Goal: Transaction & Acquisition: Purchase product/service

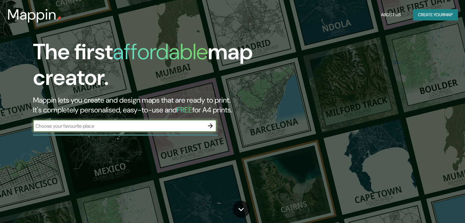
click at [160, 128] on input "text" at bounding box center [118, 126] width 171 height 7
type input "[GEOGRAPHIC_DATA]"
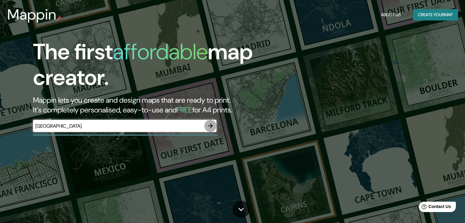
click at [211, 126] on icon "button" at bounding box center [210, 125] width 5 height 5
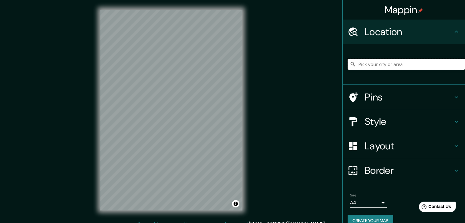
click at [394, 63] on input "Pick your city or area" at bounding box center [405, 64] width 117 height 11
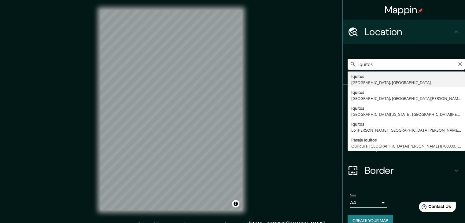
type input "Iquitos, [GEOGRAPHIC_DATA], [GEOGRAPHIC_DATA]"
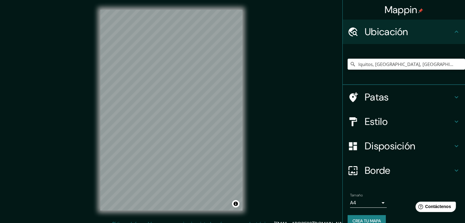
click at [453, 94] on icon at bounding box center [456, 97] width 7 height 7
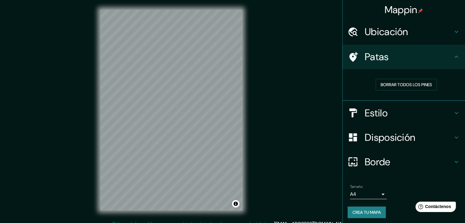
click at [453, 55] on icon at bounding box center [456, 56] width 7 height 7
click at [453, 113] on icon at bounding box center [456, 112] width 7 height 7
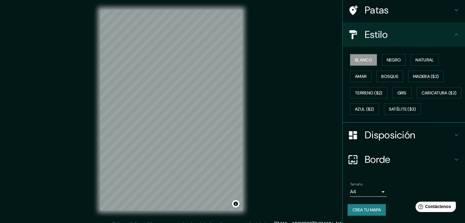
click at [447, 138] on h4 "Disposición" at bounding box center [409, 135] width 88 height 12
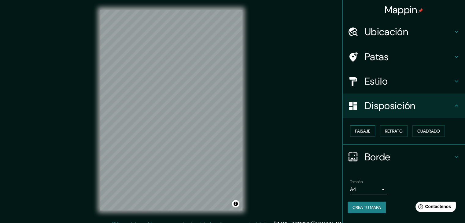
click at [365, 130] on font "Paisaje" at bounding box center [362, 131] width 15 height 6
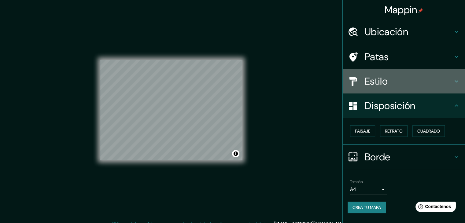
click at [402, 82] on h4 "Estilo" at bounding box center [409, 81] width 88 height 12
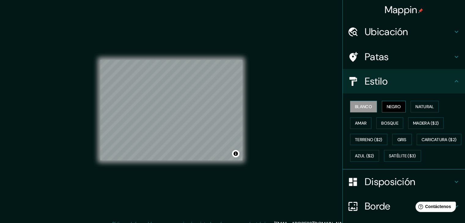
click at [395, 108] on font "Negro" at bounding box center [394, 107] width 14 height 6
click at [430, 109] on font "Natural" at bounding box center [424, 107] width 18 height 8
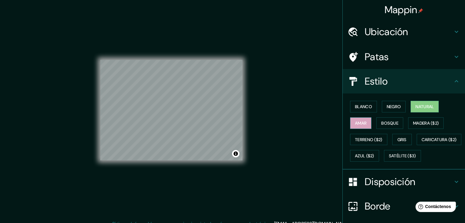
click at [363, 124] on button "Amar" at bounding box center [360, 123] width 21 height 12
click at [384, 122] on font "Bosque" at bounding box center [389, 123] width 17 height 6
click at [415, 105] on font "Natural" at bounding box center [424, 107] width 18 height 6
click at [392, 137] on button "Gris" at bounding box center [402, 140] width 20 height 12
click at [422, 107] on font "Natural" at bounding box center [424, 107] width 18 height 6
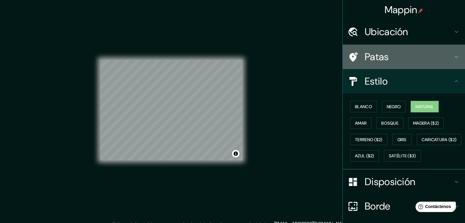
click at [395, 58] on h4 "Patas" at bounding box center [409, 57] width 88 height 12
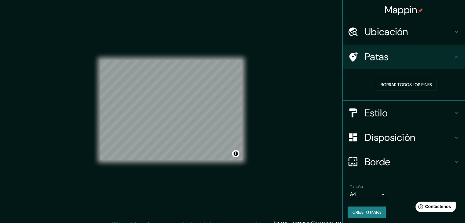
click at [395, 58] on h4 "Patas" at bounding box center [409, 57] width 88 height 12
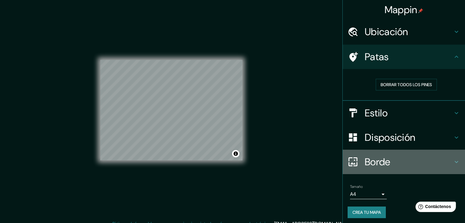
click at [386, 161] on font "Borde" at bounding box center [378, 162] width 26 height 13
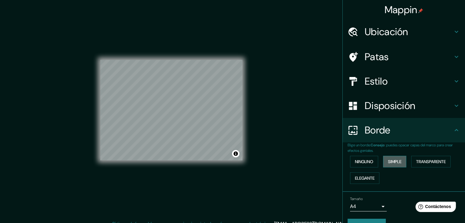
click at [395, 163] on font "Simple" at bounding box center [394, 162] width 13 height 6
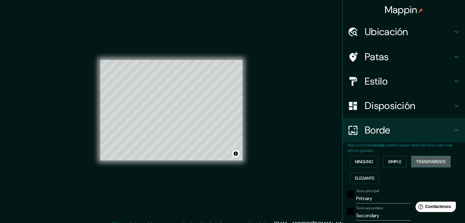
click at [416, 161] on font "Transparente" at bounding box center [431, 162] width 30 height 6
click at [365, 175] on font "Elegante" at bounding box center [365, 178] width 20 height 6
click at [365, 164] on font "Ninguno" at bounding box center [364, 162] width 18 height 6
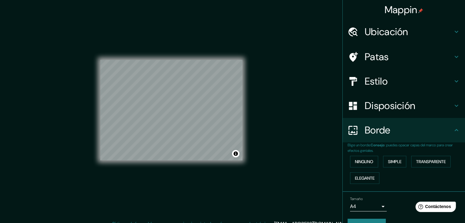
click at [393, 98] on div "Disposición" at bounding box center [404, 106] width 122 height 24
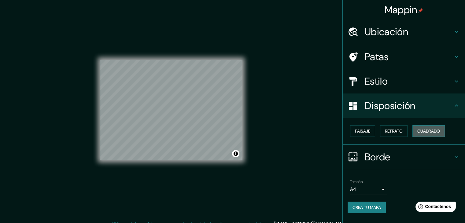
click at [422, 131] on font "Cuadrado" at bounding box center [428, 131] width 23 height 6
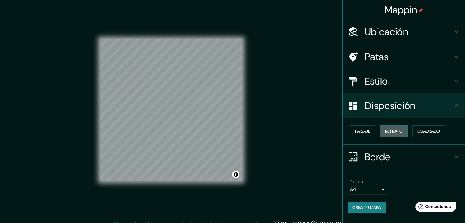
click at [395, 131] on font "Retrato" at bounding box center [394, 131] width 18 height 6
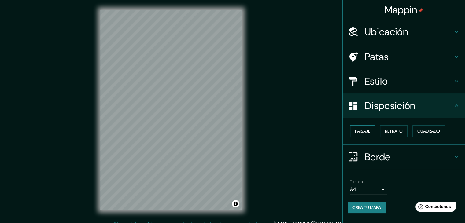
click at [368, 129] on font "Paisaje" at bounding box center [362, 131] width 15 height 6
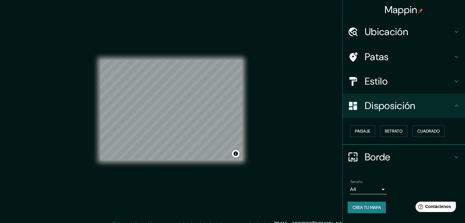
click at [406, 81] on h4 "Estilo" at bounding box center [409, 81] width 88 height 12
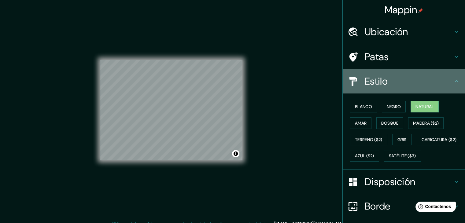
click at [406, 81] on h4 "Estilo" at bounding box center [409, 81] width 88 height 12
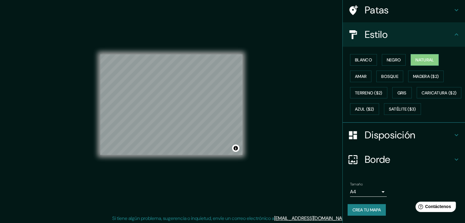
scroll to position [7, 0]
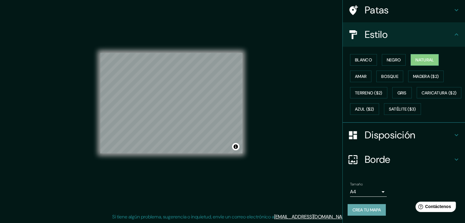
click at [369, 209] on font "Crea tu mapa" at bounding box center [366, 210] width 28 height 6
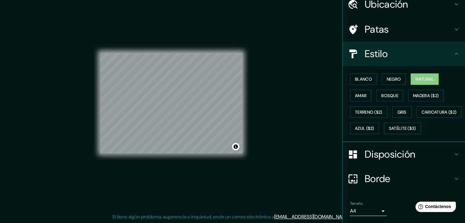
scroll to position [62, 0]
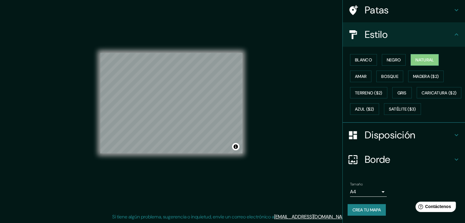
click at [375, 190] on body "Mappin Ubicación Iquitos, [GEOGRAPHIC_DATA], [GEOGRAPHIC_DATA] Patas Estilo [PE…" at bounding box center [232, 104] width 465 height 223
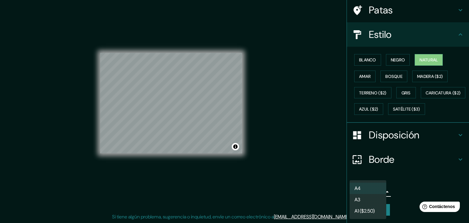
click at [398, 189] on div at bounding box center [234, 111] width 469 height 223
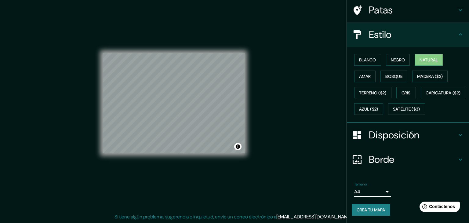
click at [371, 190] on body "Mappin Ubicación Iquitos, [GEOGRAPHIC_DATA], [GEOGRAPHIC_DATA] Patas Estilo [PE…" at bounding box center [234, 104] width 469 height 223
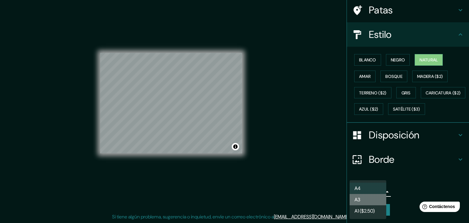
click at [362, 203] on li "A3" at bounding box center [368, 199] width 37 height 11
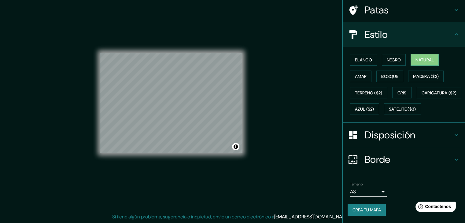
click at [396, 198] on div "Tamaño A3 a4" at bounding box center [403, 190] width 112 height 20
click at [372, 208] on font "Crea tu mapa" at bounding box center [366, 210] width 28 height 6
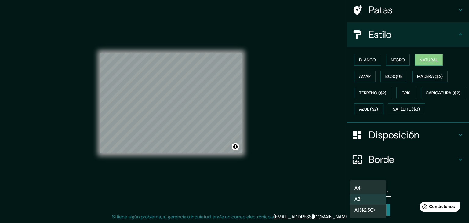
click at [370, 189] on body "Mappin Ubicación Iquitos, [GEOGRAPHIC_DATA], [GEOGRAPHIC_DATA] Patas Estilo [PE…" at bounding box center [234, 104] width 469 height 223
click at [365, 190] on li "A4" at bounding box center [368, 188] width 37 height 11
type input "single"
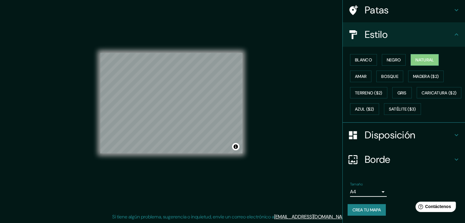
click at [442, 28] on h4 "Estilo" at bounding box center [409, 34] width 88 height 12
click at [453, 31] on icon at bounding box center [456, 34] width 7 height 7
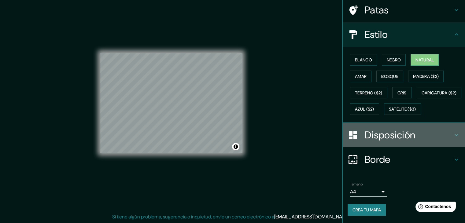
click at [430, 133] on h4 "Disposición" at bounding box center [409, 135] width 88 height 12
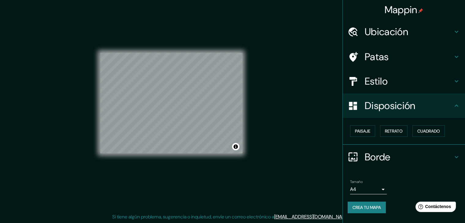
scroll to position [0, 0]
click at [368, 132] on font "Paisaje" at bounding box center [362, 131] width 15 height 6
click at [406, 154] on h4 "Borde" at bounding box center [409, 157] width 88 height 12
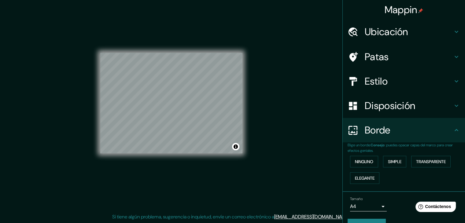
scroll to position [14, 0]
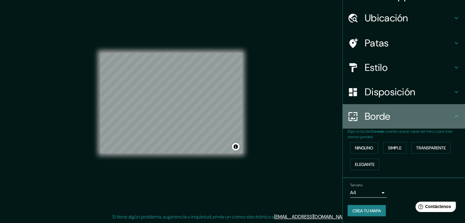
click at [441, 117] on h4 "Borde" at bounding box center [409, 116] width 88 height 12
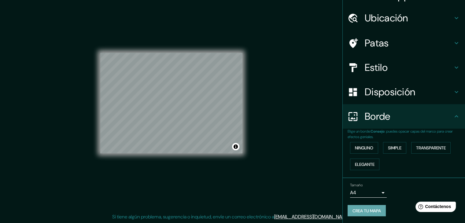
click at [357, 210] on font "Crea tu mapa" at bounding box center [366, 211] width 28 height 6
click at [357, 210] on div "Crea tu mapa" at bounding box center [403, 211] width 112 height 12
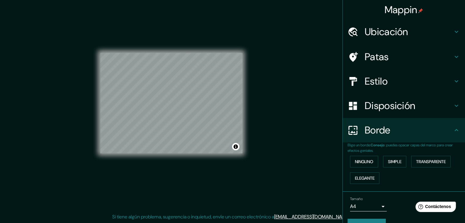
drag, startPoint x: 405, startPoint y: 7, endPoint x: 394, endPoint y: 199, distance: 191.9
click at [394, 199] on div "Tamaño A4 single" at bounding box center [403, 204] width 112 height 20
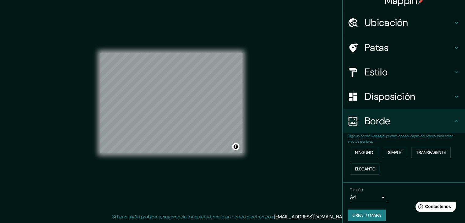
scroll to position [14, 0]
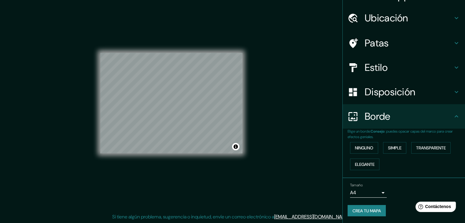
click at [363, 212] on font "Crea tu mapa" at bounding box center [366, 211] width 28 height 6
click at [363, 212] on div "Crea tu mapa" at bounding box center [403, 211] width 112 height 12
click at [362, 144] on font "Ninguno" at bounding box center [364, 148] width 18 height 8
click at [372, 162] on button "Elegante" at bounding box center [364, 165] width 29 height 12
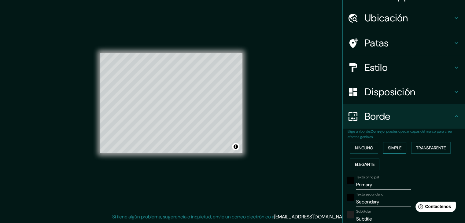
click at [401, 147] on button "Simple" at bounding box center [394, 148] width 23 height 12
click at [429, 148] on font "Transparente" at bounding box center [431, 148] width 30 height 6
click at [357, 149] on font "Ninguno" at bounding box center [364, 148] width 18 height 6
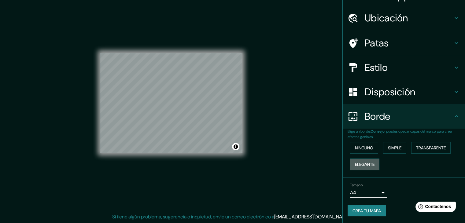
click at [365, 159] on button "Elegante" at bounding box center [364, 165] width 29 height 12
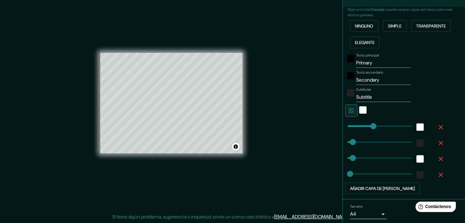
scroll to position [136, 0]
type input "69"
drag, startPoint x: 364, startPoint y: 124, endPoint x: 352, endPoint y: 125, distance: 12.0
type input "37"
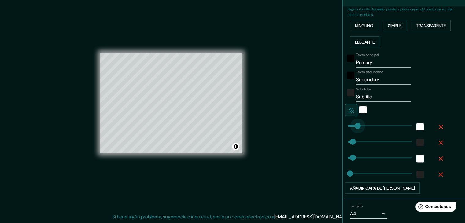
type input "19"
type input "25"
drag, startPoint x: 352, startPoint y: 125, endPoint x: 346, endPoint y: 126, distance: 6.1
type input "37"
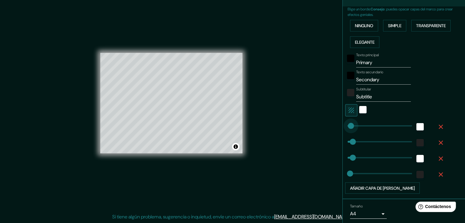
type input "19"
type input "0"
drag, startPoint x: 346, startPoint y: 126, endPoint x: 337, endPoint y: 126, distance: 8.9
type input "37"
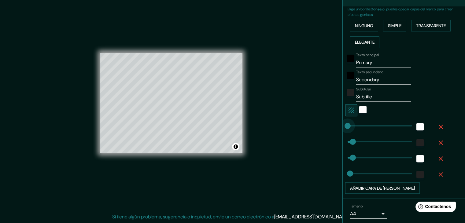
type input "19"
type input "0"
click at [345, 126] on span at bounding box center [348, 126] width 6 height 6
type input "37"
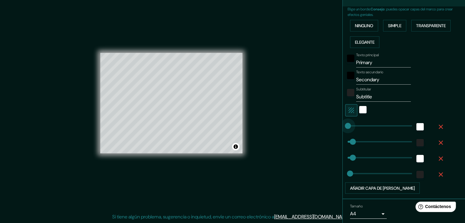
type input "19"
type input "0"
drag, startPoint x: 348, startPoint y: 138, endPoint x: 340, endPoint y: 137, distance: 8.6
type input "37"
type input "19"
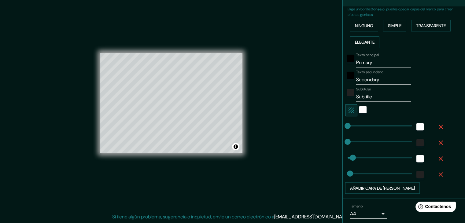
type input "0"
drag, startPoint x: 347, startPoint y: 156, endPoint x: 340, endPoint y: 156, distance: 7.0
type input "0"
drag, startPoint x: 339, startPoint y: 173, endPoint x: 333, endPoint y: 173, distance: 5.5
click at [344, 173] on span at bounding box center [347, 174] width 6 height 6
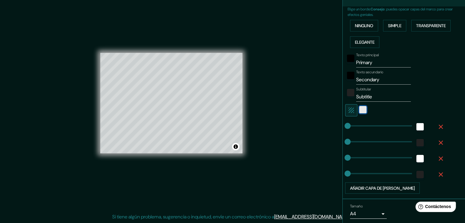
click at [360, 107] on div "blanco" at bounding box center [362, 109] width 7 height 7
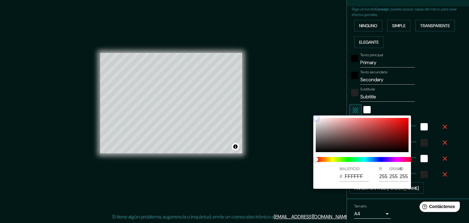
type input "816262"
type input "129"
type input "98"
type input "7F5656"
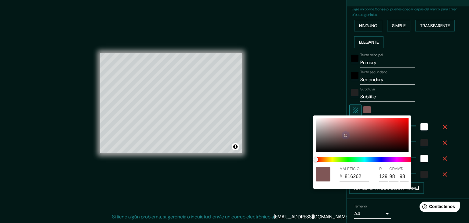
type input "127"
type input "86"
type input "7F5555"
type input "85"
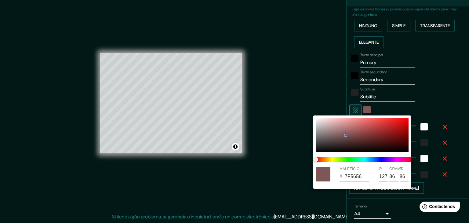
type input "85"
type input "AD9A9A"
type input "173"
type input "154"
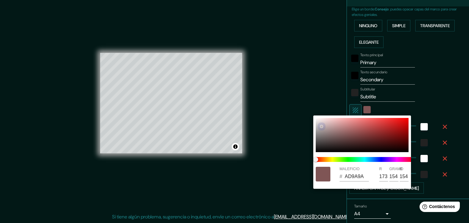
type input "C1B6B6"
type input "193"
type input "182"
type input "C8C0C0"
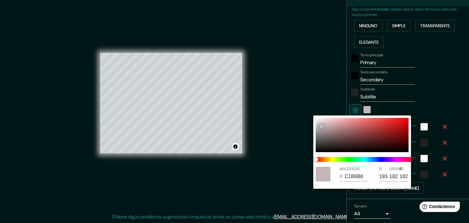
type input "200"
type input "192"
type input "D2CACA"
type input "210"
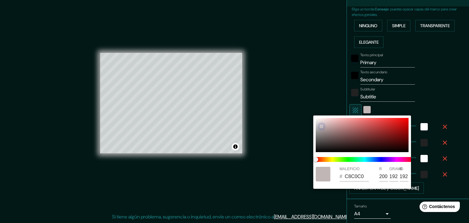
type input "202"
type input "DBD6D6"
type input "219"
type input "214"
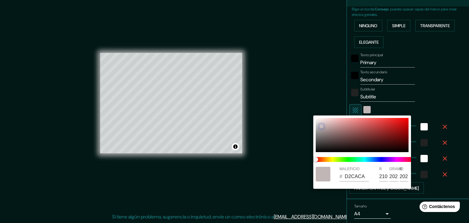
type input "214"
type input "E6E5E5"
type input "230"
type input "229"
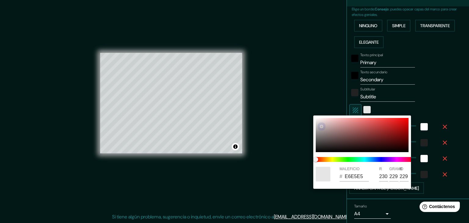
type input "EFEFEF"
type input "239"
drag, startPoint x: 318, startPoint y: 119, endPoint x: 309, endPoint y: 115, distance: 9.3
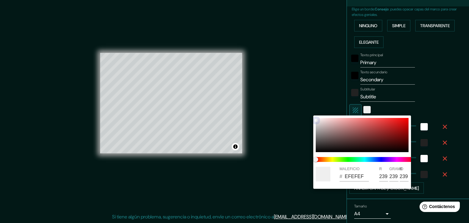
click at [309, 115] on div "MALEFICIO # EFEFEF R 239 GRAMO 239 B 239" at bounding box center [234, 111] width 469 height 223
click at [372, 109] on div at bounding box center [234, 111] width 469 height 223
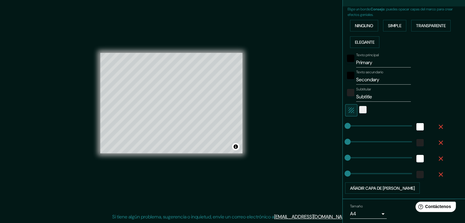
click at [347, 108] on icon "button" at bounding box center [350, 110] width 7 height 7
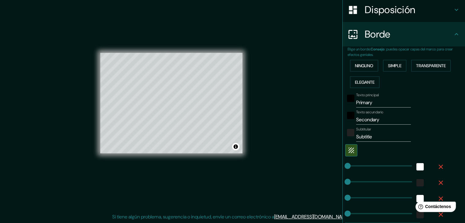
scroll to position [75, 0]
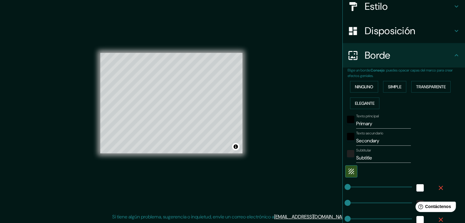
click at [371, 122] on input "Primary" at bounding box center [383, 124] width 55 height 10
drag, startPoint x: 371, startPoint y: 123, endPoint x: 343, endPoint y: 124, distance: 28.4
click at [345, 124] on div "Texto principal Primary" at bounding box center [395, 121] width 100 height 15
click at [379, 139] on input "Secondary" at bounding box center [383, 141] width 55 height 10
drag, startPoint x: 379, startPoint y: 141, endPoint x: 341, endPoint y: 140, distance: 37.6
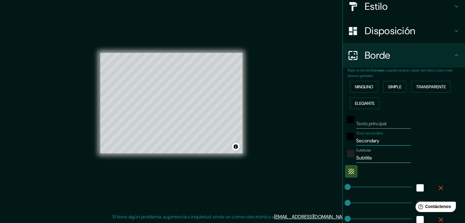
click at [345, 140] on div "Texto secundario Secondary" at bounding box center [395, 138] width 100 height 15
drag, startPoint x: 370, startPoint y: 156, endPoint x: 303, endPoint y: 145, distance: 68.1
click at [303, 145] on div "Mappin Ubicación Iquitos, [GEOGRAPHIC_DATA], [GEOGRAPHIC_DATA] Patas Estilo Dis…" at bounding box center [232, 108] width 465 height 230
click at [403, 126] on input "Texto principal" at bounding box center [383, 124] width 55 height 10
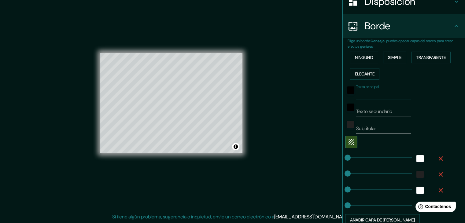
scroll to position [157, 0]
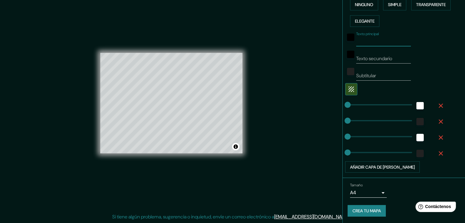
click at [376, 207] on font "Crea tu mapa" at bounding box center [366, 211] width 28 height 8
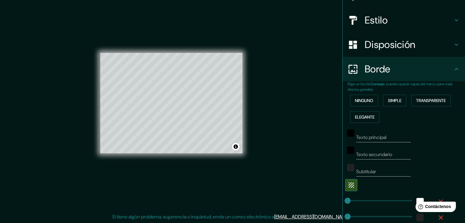
scroll to position [92, 0]
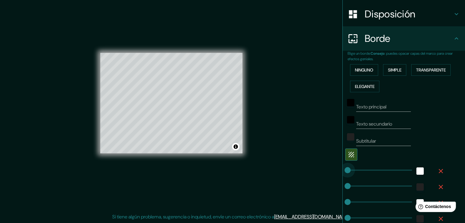
type input "3"
type input "23"
type input "19"
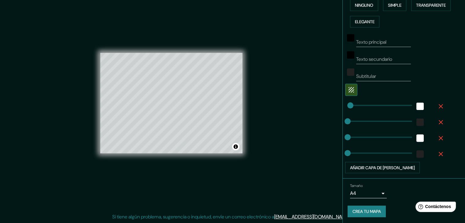
scroll to position [157, 0]
click at [368, 209] on font "Crea tu mapa" at bounding box center [366, 211] width 28 height 6
drag, startPoint x: 406, startPoint y: 0, endPoint x: 401, endPoint y: 3, distance: 6.3
click at [403, 3] on div "Ninguno Simple Transparente Elegante" at bounding box center [405, 12] width 117 height 33
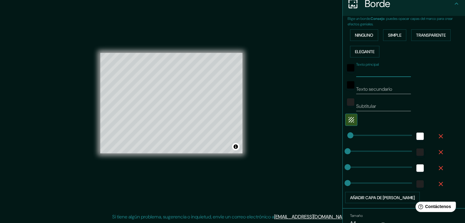
click at [389, 69] on input "Texto principal" at bounding box center [383, 72] width 55 height 10
click at [369, 109] on input "Subtitular" at bounding box center [383, 106] width 55 height 10
type input "I"
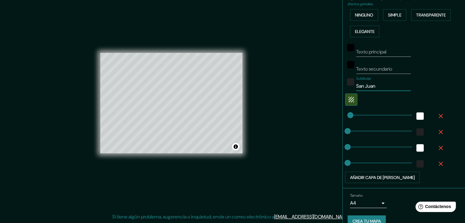
scroll to position [157, 0]
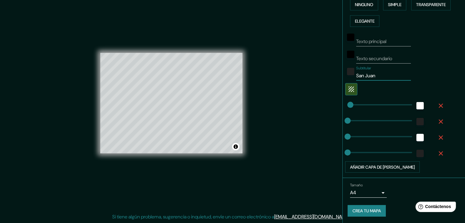
type input "San Juan"
type input "261"
type input "0"
drag, startPoint x: 351, startPoint y: 136, endPoint x: 328, endPoint y: 136, distance: 22.9
click at [363, 203] on div "Tamaño A4 single Crea tu mapa" at bounding box center [403, 201] width 112 height 41
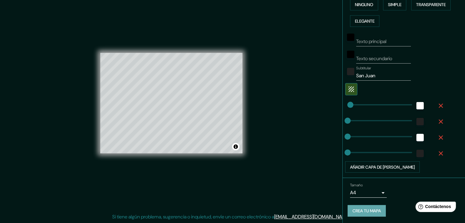
click at [363, 209] on font "Crea tu mapa" at bounding box center [366, 211] width 28 height 6
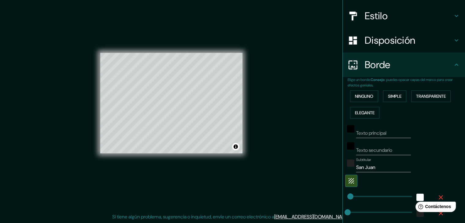
scroll to position [0, 0]
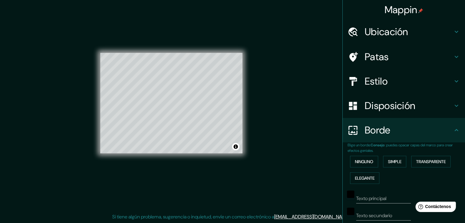
click at [433, 129] on h4 "Borde" at bounding box center [409, 130] width 88 height 12
click at [453, 131] on icon at bounding box center [456, 130] width 7 height 7
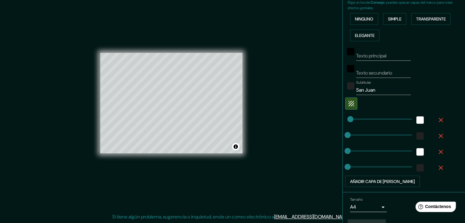
scroll to position [157, 0]
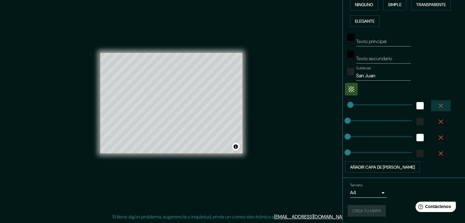
click at [439, 105] on icon "button" at bounding box center [440, 105] width 7 height 7
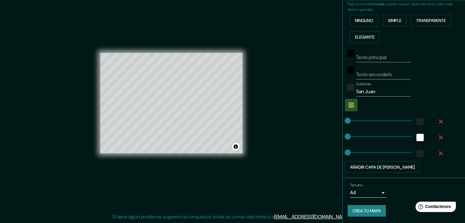
click at [439, 121] on icon "button" at bounding box center [441, 121] width 4 height 4
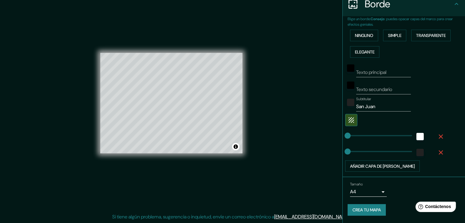
scroll to position [125, 0]
click at [439, 138] on icon "button" at bounding box center [441, 137] width 4 height 4
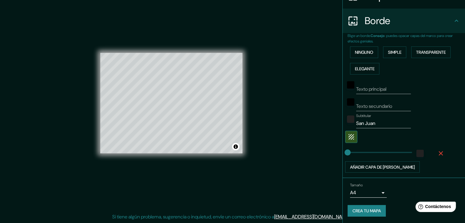
click at [437, 150] on icon "button" at bounding box center [440, 153] width 7 height 7
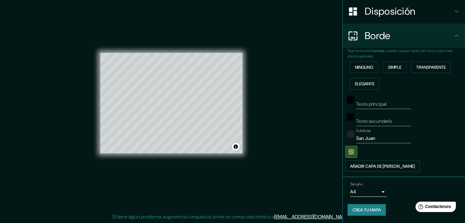
scroll to position [94, 0]
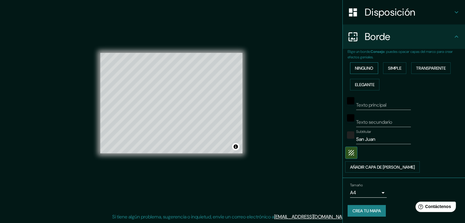
click at [364, 69] on font "Ninguno" at bounding box center [364, 68] width 18 height 6
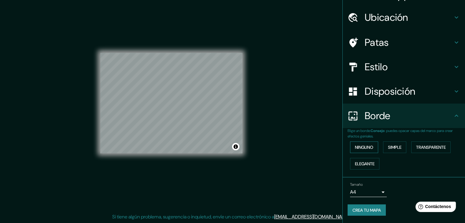
scroll to position [14, 0]
click at [364, 142] on button "Ninguno" at bounding box center [364, 148] width 28 height 12
click at [363, 148] on font "Ninguno" at bounding box center [364, 148] width 18 height 6
click at [396, 146] on font "Simple" at bounding box center [394, 148] width 13 height 6
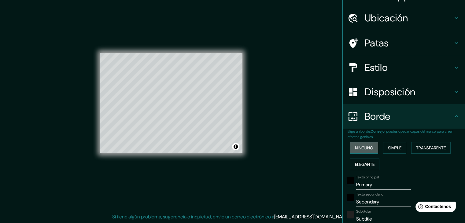
click at [368, 148] on font "Ninguno" at bounding box center [364, 148] width 18 height 6
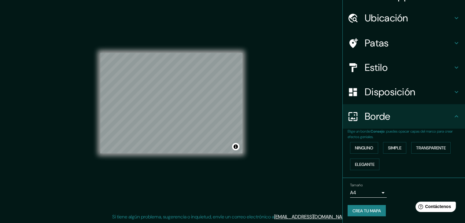
click at [373, 212] on font "Crea tu mapa" at bounding box center [366, 211] width 28 height 6
click at [429, 145] on font "Transparente" at bounding box center [431, 148] width 30 height 6
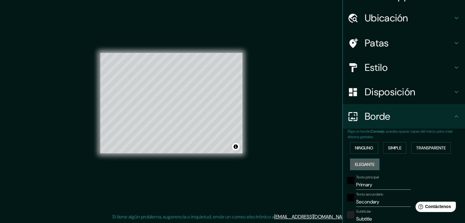
click at [358, 165] on font "Elegante" at bounding box center [365, 165] width 20 height 6
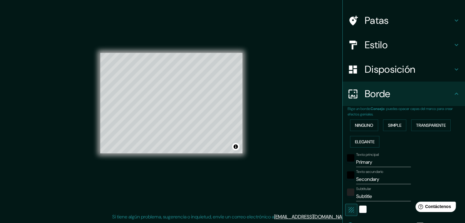
scroll to position [105, 0]
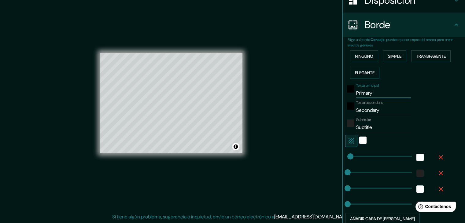
drag, startPoint x: 383, startPoint y: 91, endPoint x: 319, endPoint y: 94, distance: 63.7
click at [319, 94] on div "Mappin Ubicación Iquitos, [GEOGRAPHIC_DATA], [GEOGRAPHIC_DATA] Patas Estilo Dis…" at bounding box center [232, 108] width 465 height 230
click at [373, 113] on input "Secondary" at bounding box center [383, 110] width 55 height 10
type input "Seconday"
drag, startPoint x: 373, startPoint y: 112, endPoint x: 342, endPoint y: 113, distance: 30.6
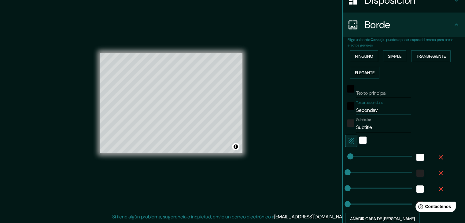
click at [345, 113] on div "Texto secundario Seconday" at bounding box center [395, 108] width 100 height 15
click at [347, 141] on icon "button" at bounding box center [350, 140] width 7 height 7
drag, startPoint x: 379, startPoint y: 123, endPoint x: 345, endPoint y: 122, distance: 34.6
click at [345, 122] on div "Subtitular Subtitle" at bounding box center [395, 125] width 100 height 15
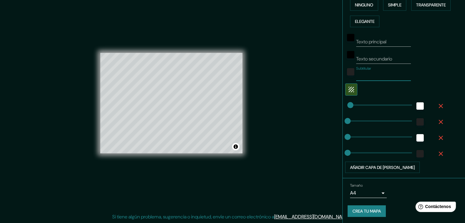
scroll to position [157, 0]
click at [360, 211] on font "Crea tu mapa" at bounding box center [366, 211] width 28 height 6
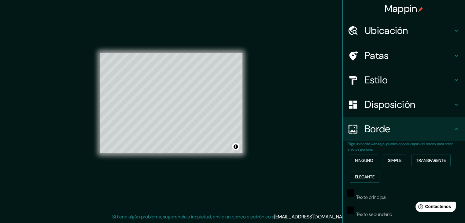
scroll to position [0, 0]
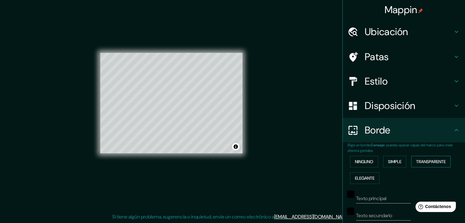
click at [428, 164] on font "Transparente" at bounding box center [431, 162] width 30 height 8
click at [371, 178] on font "Elegante" at bounding box center [365, 178] width 20 height 6
click at [401, 160] on button "Simple" at bounding box center [394, 162] width 23 height 12
click at [368, 161] on font "Ninguno" at bounding box center [364, 162] width 18 height 6
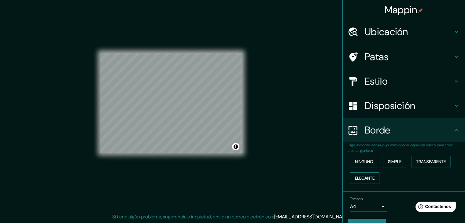
click at [363, 176] on font "Elegante" at bounding box center [365, 178] width 20 height 6
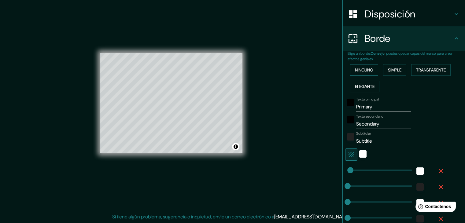
click at [356, 68] on font "Ninguno" at bounding box center [364, 70] width 18 height 6
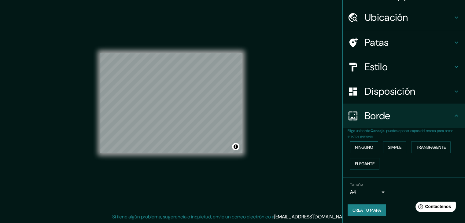
scroll to position [14, 0]
click at [364, 173] on div "Elige un borde. Consejo : puedes opacar capas del marco para crear efectos geni…" at bounding box center [404, 154] width 122 height 50
click at [364, 163] on font "Elegante" at bounding box center [365, 165] width 20 height 6
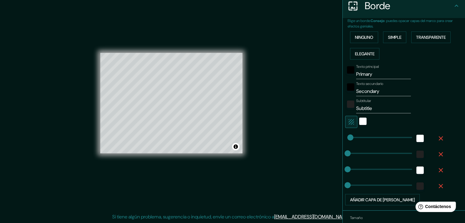
scroll to position [136, 0]
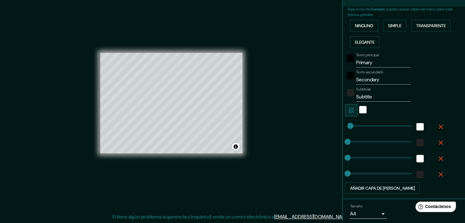
click at [347, 109] on icon "button" at bounding box center [350, 110] width 7 height 7
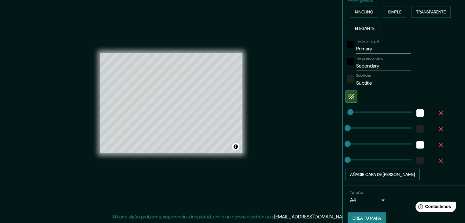
scroll to position [157, 0]
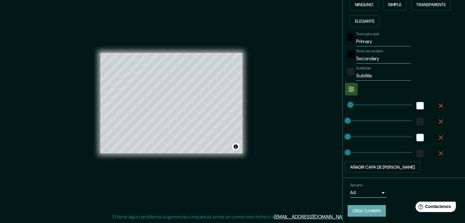
click at [361, 207] on font "Crea tu mapa" at bounding box center [366, 211] width 28 height 8
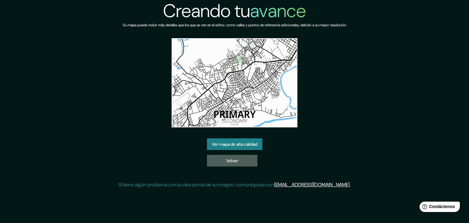
click at [243, 160] on link "Volver" at bounding box center [232, 161] width 50 height 12
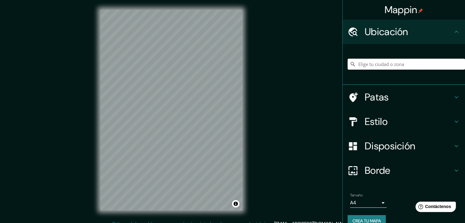
click at [390, 62] on input "Elige tu ciudad o zona" at bounding box center [405, 64] width 117 height 11
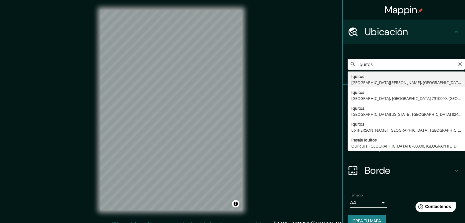
type input "Iquitos, [GEOGRAPHIC_DATA][PERSON_NAME], [GEOGRAPHIC_DATA]"
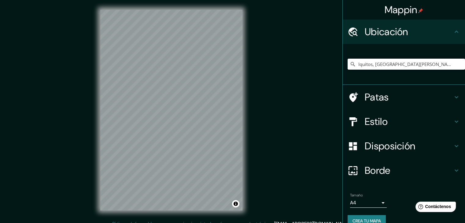
click at [386, 124] on h4 "Estilo" at bounding box center [409, 122] width 88 height 12
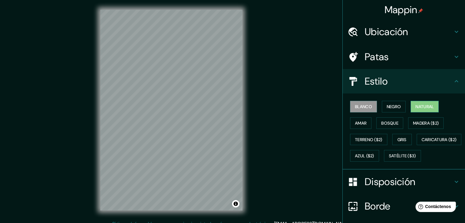
click at [417, 107] on font "Natural" at bounding box center [424, 107] width 18 height 6
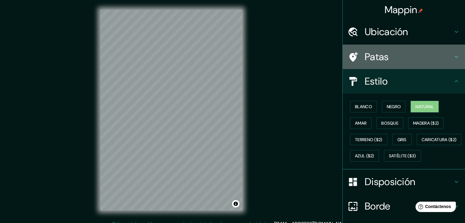
click at [374, 53] on font "Patas" at bounding box center [377, 56] width 24 height 13
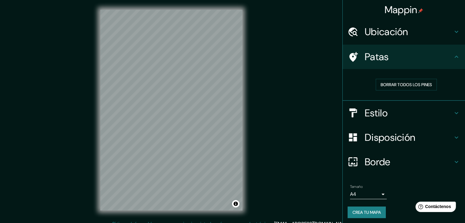
click at [384, 65] on div "Patas" at bounding box center [404, 57] width 122 height 24
click at [391, 26] on font "Ubicación" at bounding box center [386, 31] width 43 height 13
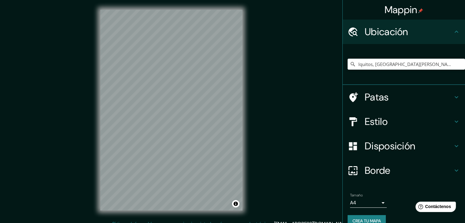
click at [391, 26] on font "Ubicación" at bounding box center [386, 31] width 43 height 13
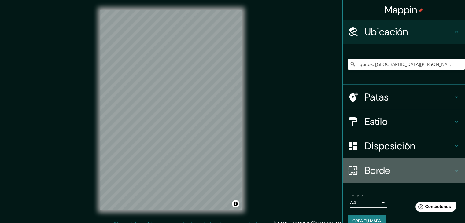
click at [391, 167] on h4 "Borde" at bounding box center [409, 170] width 88 height 12
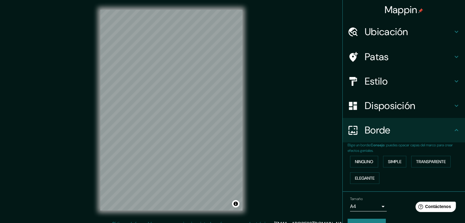
click at [385, 104] on font "Disposición" at bounding box center [390, 105] width 50 height 13
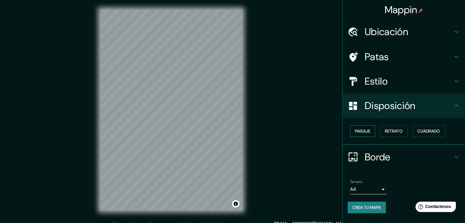
click at [368, 130] on font "Paisaje" at bounding box center [362, 131] width 15 height 6
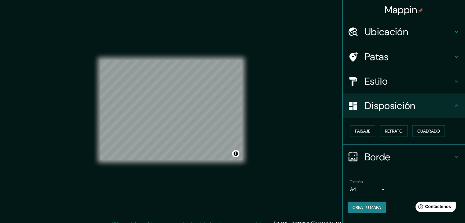
scroll to position [7, 0]
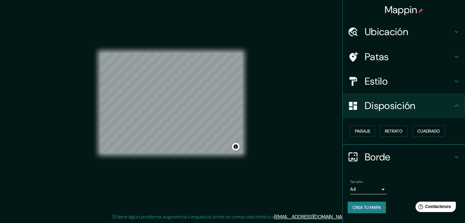
click at [391, 152] on h4 "Borde" at bounding box center [409, 157] width 88 height 12
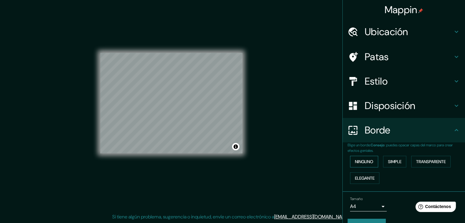
click at [364, 158] on font "Ninguno" at bounding box center [364, 162] width 18 height 8
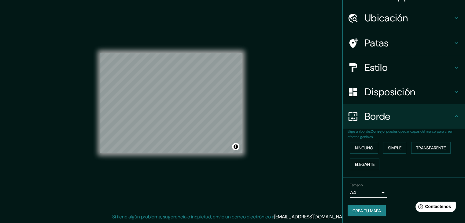
click at [378, 205] on button "Crea tu mapa" at bounding box center [366, 211] width 38 height 12
click at [421, 148] on font "Transparente" at bounding box center [431, 148] width 30 height 6
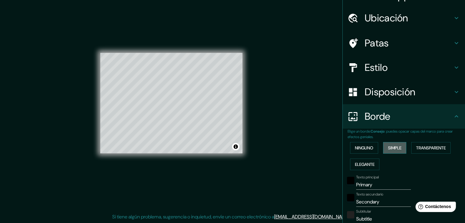
click at [394, 146] on font "Simple" at bounding box center [394, 148] width 13 height 6
click at [419, 148] on font "Transparente" at bounding box center [431, 148] width 30 height 6
click at [366, 160] on font "Elegante" at bounding box center [365, 164] width 20 height 8
click at [429, 147] on font "Transparente" at bounding box center [431, 148] width 30 height 6
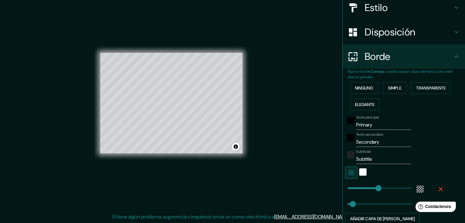
scroll to position [75, 0]
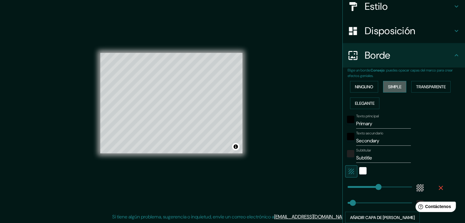
click at [383, 89] on button "Simple" at bounding box center [394, 87] width 23 height 12
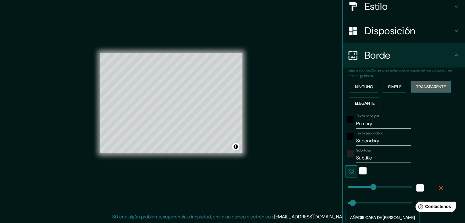
click at [427, 89] on font "Transparente" at bounding box center [431, 87] width 30 height 6
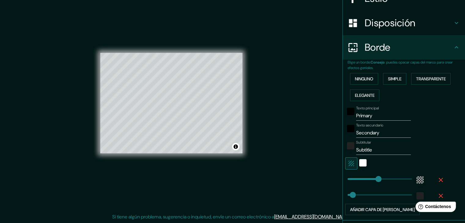
scroll to position [64, 0]
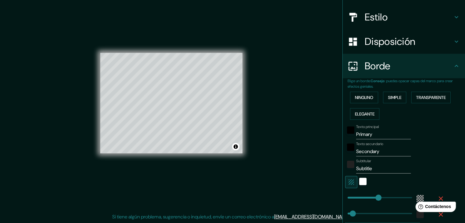
click at [395, 91] on div "Ninguno Simple Transparente Elegante" at bounding box center [405, 105] width 117 height 33
click at [394, 97] on font "Simple" at bounding box center [394, 98] width 13 height 6
click at [373, 99] on button "Ninguno" at bounding box center [364, 98] width 28 height 12
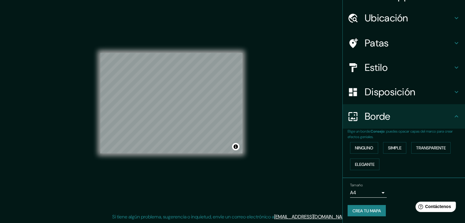
click at [372, 211] on font "Crea tu mapa" at bounding box center [366, 211] width 28 height 6
click at [372, 211] on div "Crea tu mapa" at bounding box center [403, 211] width 112 height 12
click at [401, 148] on button "Simple" at bounding box center [394, 148] width 23 height 12
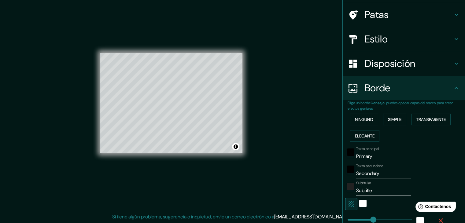
scroll to position [105, 0]
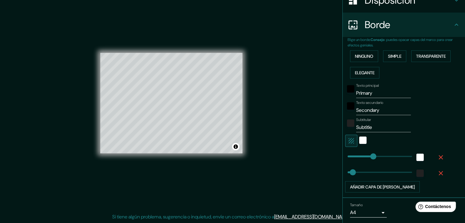
click at [347, 140] on icon "button" at bounding box center [350, 140] width 7 height 7
type input "37"
drag, startPoint x: 372, startPoint y: 94, endPoint x: 334, endPoint y: 90, distance: 37.8
click at [334, 90] on div "Mappin Ubicación Iquitos, [GEOGRAPHIC_DATA], [GEOGRAPHIC_DATA] Patas Estilo Dis…" at bounding box center [232, 108] width 465 height 230
type input "37"
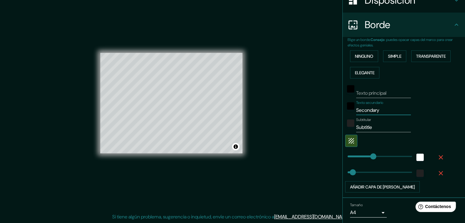
drag, startPoint x: 379, startPoint y: 108, endPoint x: 342, endPoint y: 109, distance: 37.3
click at [345, 109] on div "Texto secundario Secondary" at bounding box center [395, 108] width 100 height 15
type input "37"
drag, startPoint x: 372, startPoint y: 126, endPoint x: 331, endPoint y: 127, distance: 40.7
click at [331, 127] on div "Mappin Ubicación Iquitos, [GEOGRAPHIC_DATA], [GEOGRAPHIC_DATA] Patas Estilo Dis…" at bounding box center [232, 108] width 465 height 230
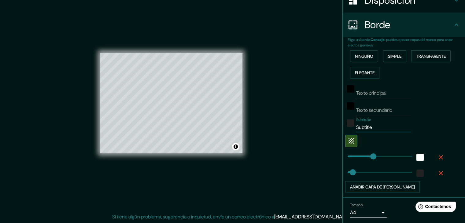
type input "37"
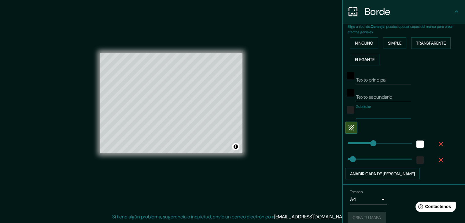
scroll to position [125, 0]
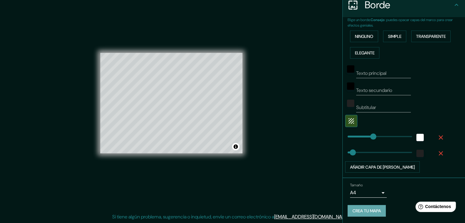
click at [362, 210] on font "Crea tu mapa" at bounding box center [366, 211] width 28 height 6
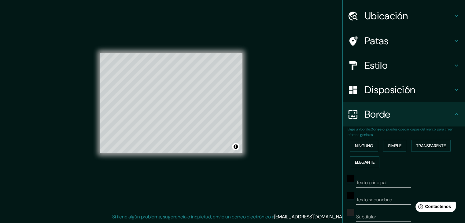
scroll to position [0, 0]
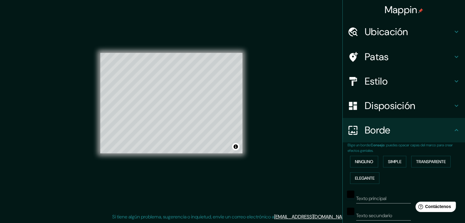
click at [407, 7] on font "Mappin" at bounding box center [400, 9] width 33 height 13
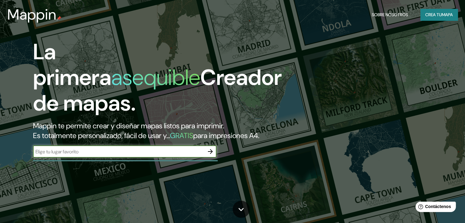
click at [132, 155] on input "text" at bounding box center [118, 151] width 171 height 7
type input "iquitos"
click at [206, 158] on button "button" at bounding box center [210, 151] width 12 height 12
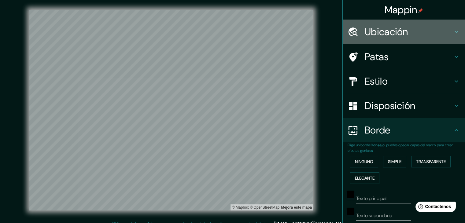
click at [425, 28] on h4 "Ubicación" at bounding box center [409, 32] width 88 height 12
type input "413"
type input "83"
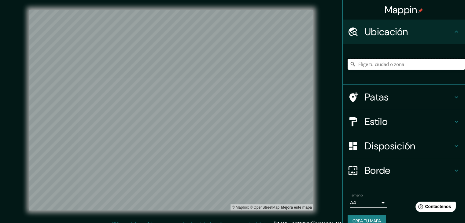
click at [406, 63] on input "Elige tu ciudad o zona" at bounding box center [405, 64] width 117 height 11
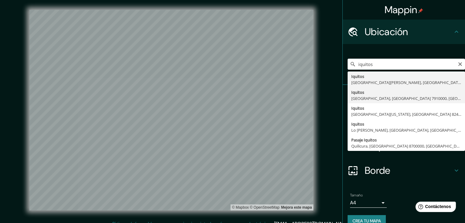
type input "Iquitos, Peñalolén, Región Metropolitana de Santiago 7910000, Chile"
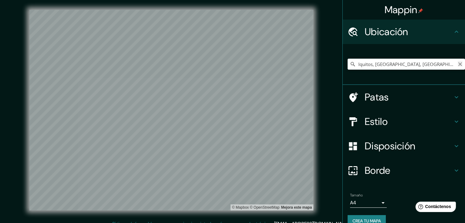
click at [457, 65] on icon "Claro" at bounding box center [459, 64] width 5 height 5
click at [427, 66] on input "Elige tu ciudad o zona" at bounding box center [405, 64] width 117 height 11
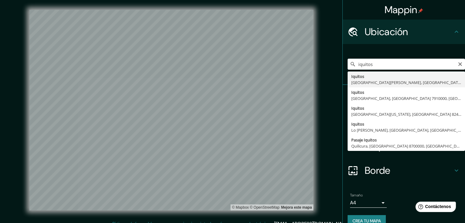
type input "Iquitos, [GEOGRAPHIC_DATA], [GEOGRAPHIC_DATA]"
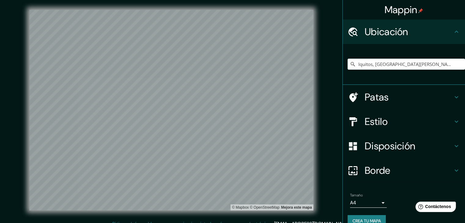
click at [429, 103] on h4 "Patas" at bounding box center [409, 97] width 88 height 12
type input "413"
type input "83"
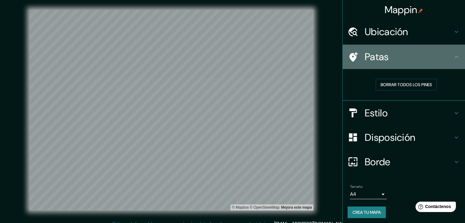
click at [433, 58] on h4 "Patas" at bounding box center [409, 57] width 88 height 12
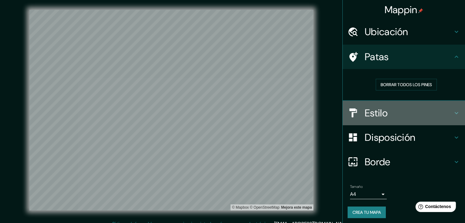
click at [400, 112] on h4 "Estilo" at bounding box center [409, 113] width 88 height 12
type input "413"
type input "83"
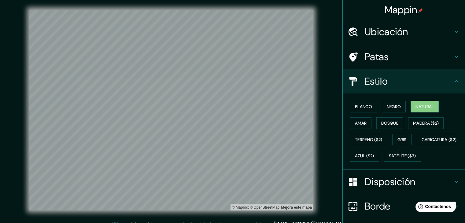
click at [439, 86] on h4 "Estilo" at bounding box center [409, 81] width 88 height 12
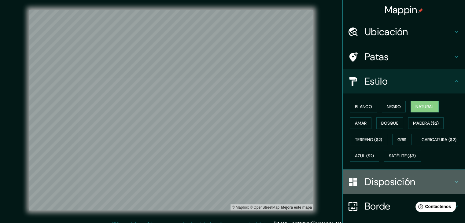
click at [396, 188] on font "Disposición" at bounding box center [390, 181] width 50 height 13
type input "413"
type input "83"
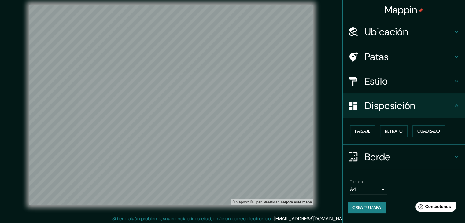
scroll to position [7, 0]
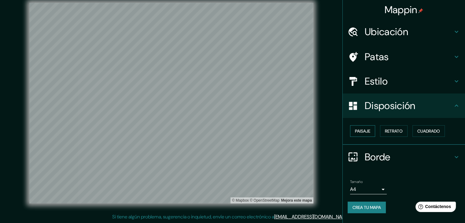
click at [368, 132] on font "Paisaje" at bounding box center [362, 131] width 15 height 6
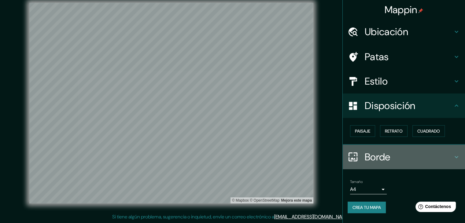
click at [413, 156] on h4 "Borde" at bounding box center [409, 157] width 88 height 12
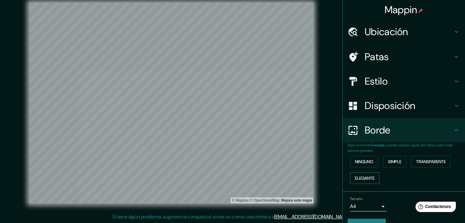
click at [373, 175] on button "Elegante" at bounding box center [364, 178] width 29 height 12
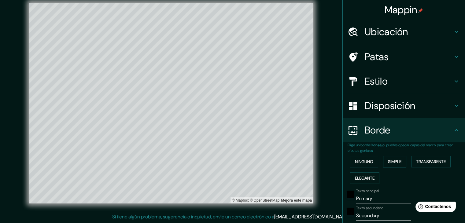
click at [395, 156] on button "Simple" at bounding box center [394, 162] width 23 height 12
click at [383, 162] on button "Simple" at bounding box center [394, 162] width 23 height 12
type input "372"
type input "74"
click at [429, 160] on font "Transparente" at bounding box center [431, 162] width 30 height 6
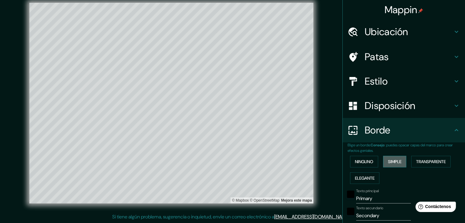
click at [391, 163] on font "Simple" at bounding box center [394, 162] width 13 height 6
click at [366, 180] on font "Elegante" at bounding box center [365, 178] width 20 height 6
click at [390, 163] on font "Simple" at bounding box center [394, 162] width 13 height 6
click at [429, 159] on font "Transparente" at bounding box center [431, 162] width 30 height 6
click at [355, 181] on font "Elegante" at bounding box center [365, 178] width 20 height 8
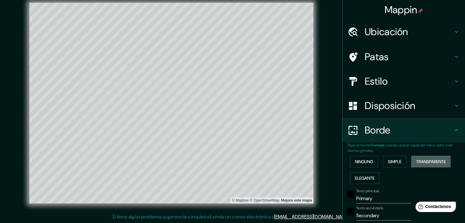
click at [425, 159] on font "Transparente" at bounding box center [431, 162] width 30 height 6
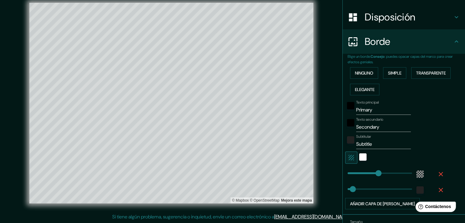
scroll to position [122, 0]
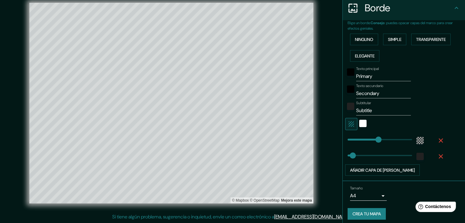
click at [350, 122] on button "button" at bounding box center [351, 124] width 12 height 12
type input "446"
type input "74"
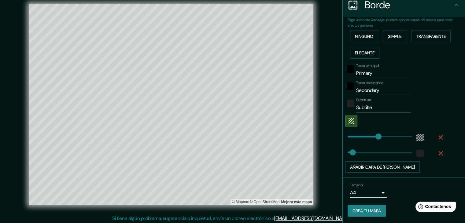
scroll to position [7, 0]
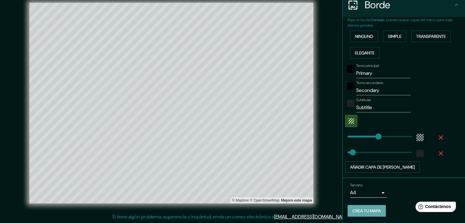
click at [369, 208] on font "Crea tu mapa" at bounding box center [366, 211] width 28 height 6
click at [347, 121] on icon "button" at bounding box center [350, 120] width 7 height 7
type input "446"
type input "74"
click at [347, 122] on icon "button" at bounding box center [350, 120] width 7 height 7
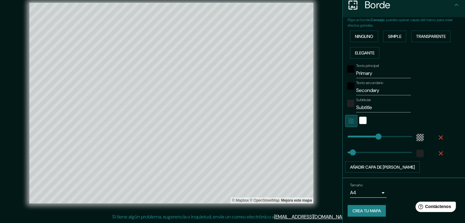
type input "446"
type input "74"
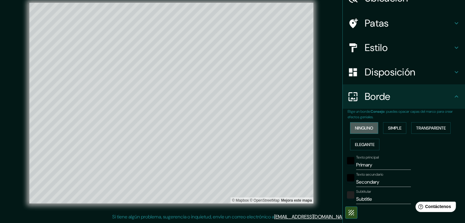
click at [358, 128] on font "Ninguno" at bounding box center [364, 128] width 18 height 6
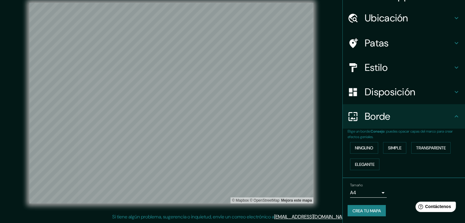
click at [361, 210] on font "Crea tu mapa" at bounding box center [366, 211] width 28 height 6
